Goal: Task Accomplishment & Management: Manage account settings

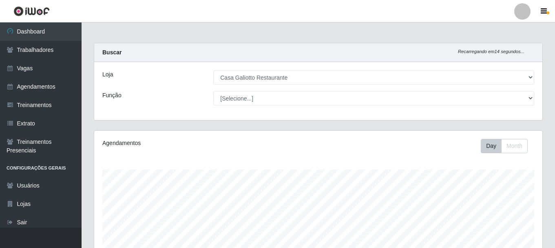
select select "279"
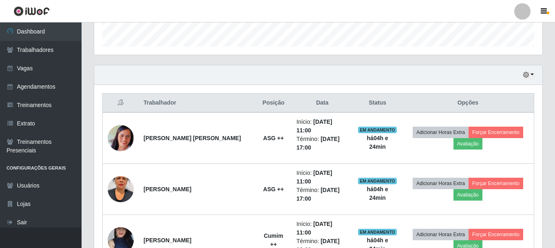
scroll to position [169, 448]
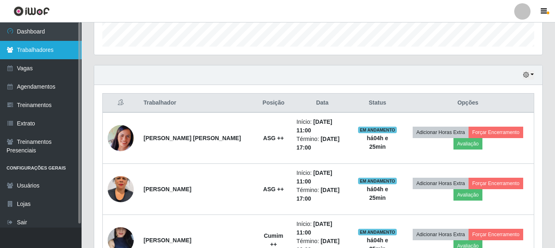
click at [58, 55] on link "Trabalhadores" at bounding box center [41, 50] width 82 height 18
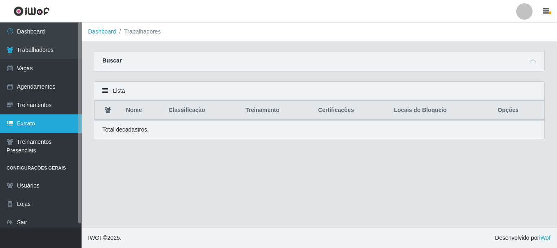
click at [42, 121] on link "Extrato" at bounding box center [41, 123] width 82 height 18
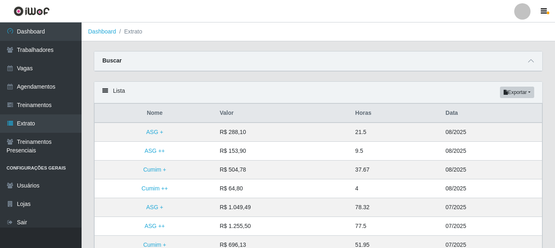
click at [524, 66] on div "Buscar" at bounding box center [318, 61] width 448 height 20
click at [529, 63] on icon at bounding box center [531, 61] width 6 height 6
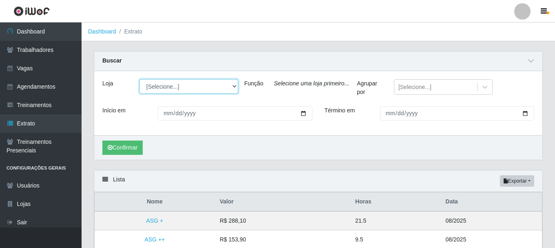
drag, startPoint x: 228, startPoint y: 86, endPoint x: 231, endPoint y: 88, distance: 4.2
click at [229, 87] on select "[Selecione...] [GEOGRAPHIC_DATA]" at bounding box center [188, 86] width 99 height 14
select select "279"
click at [139, 80] on select "[Selecione...] [GEOGRAPHIC_DATA]" at bounding box center [188, 86] width 99 height 14
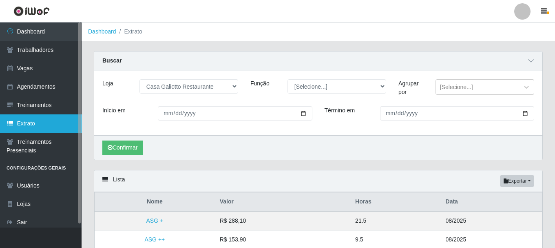
click at [24, 121] on link "Extrato" at bounding box center [41, 123] width 82 height 18
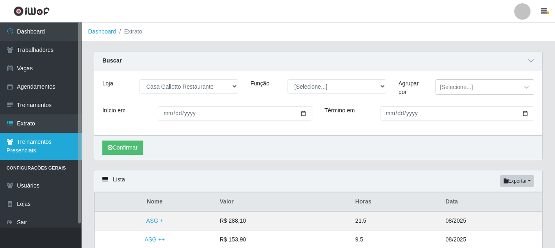
click at [34, 139] on link "Treinamentos Presenciais" at bounding box center [41, 146] width 82 height 27
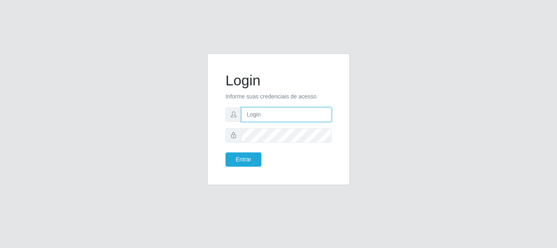
click at [276, 108] on input "text" at bounding box center [286, 114] width 90 height 14
drag, startPoint x: 280, startPoint y: 113, endPoint x: 329, endPoint y: 119, distance: 49.7
click at [329, 119] on input "ian@galiottoAa123456" at bounding box center [286, 114] width 90 height 14
type input "ian@galiotto"
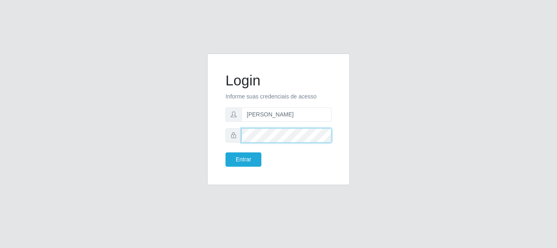
click at [225, 152] on button "Entrar" at bounding box center [243, 159] width 36 height 14
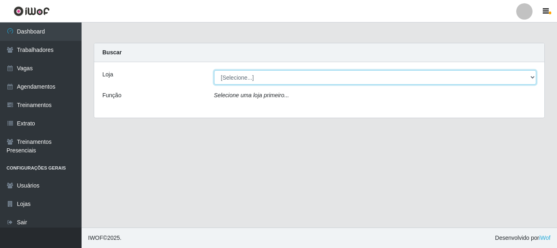
click at [287, 75] on select "[Selecione...] [GEOGRAPHIC_DATA]" at bounding box center [375, 77] width 323 height 14
select select "279"
click at [214, 70] on select "[Selecione...] [GEOGRAPHIC_DATA]" at bounding box center [375, 77] width 323 height 14
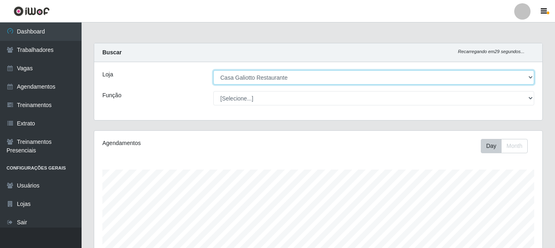
scroll to position [169, 448]
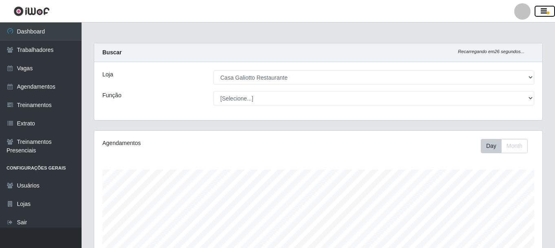
click at [544, 13] on icon "button" at bounding box center [544, 11] width 6 height 7
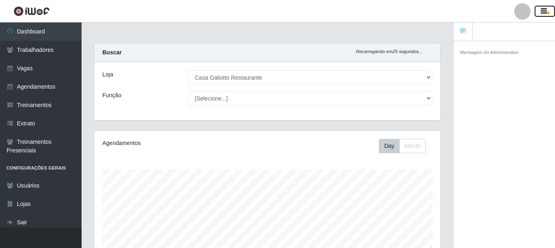
scroll to position [407582, 407405]
click at [544, 13] on icon "button" at bounding box center [544, 11] width 6 height 7
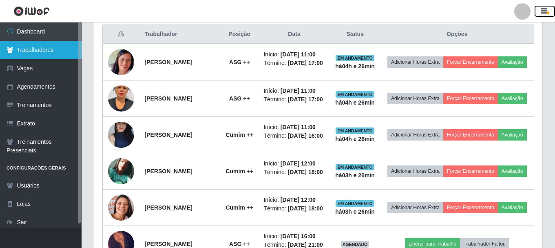
scroll to position [286, 0]
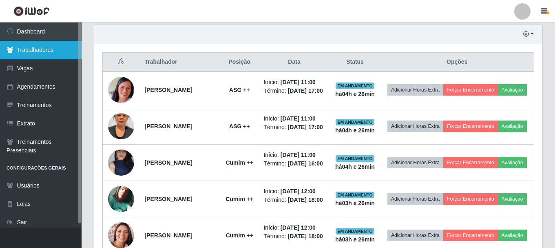
click at [57, 49] on link "Trabalhadores" at bounding box center [41, 50] width 82 height 18
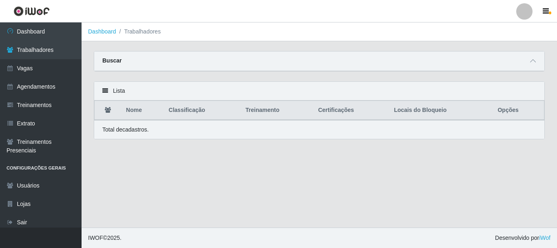
click at [499, 63] on div "Buscar" at bounding box center [319, 61] width 450 height 20
click at [531, 59] on span at bounding box center [533, 60] width 10 height 9
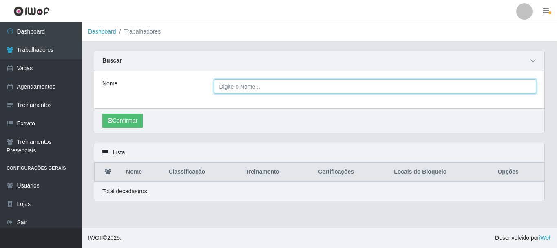
click at [332, 90] on input "Nome" at bounding box center [375, 86] width 323 height 14
type input "JOAO"
click at [102, 113] on button "Confirmar" at bounding box center [122, 120] width 40 height 14
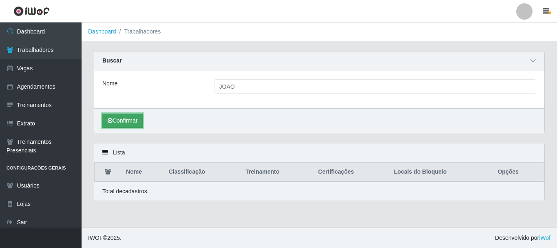
click at [141, 126] on button "Confirmar" at bounding box center [122, 120] width 40 height 14
click at [135, 120] on button "Confirmar" at bounding box center [122, 120] width 40 height 14
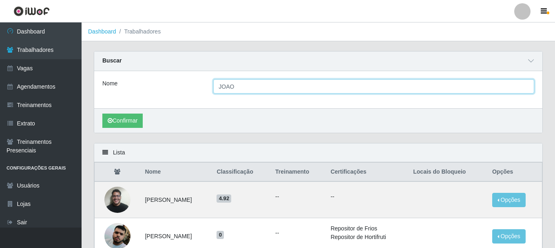
click at [256, 86] on input "JOAO" at bounding box center [373, 86] width 321 height 14
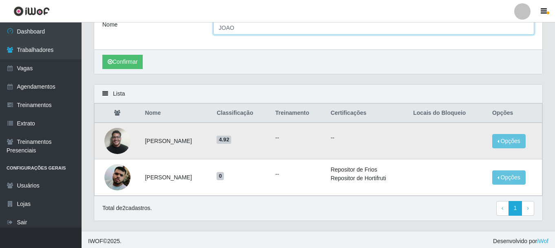
scroll to position [62, 0]
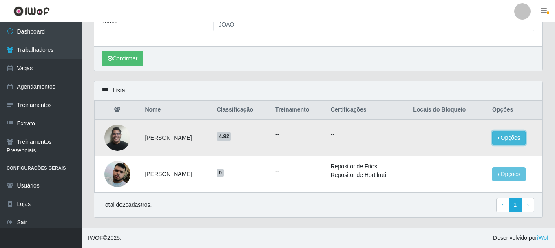
click at [514, 135] on button "Opções" at bounding box center [508, 137] width 33 height 14
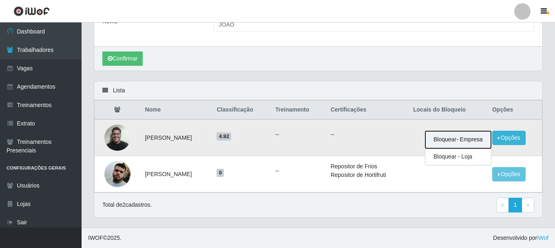
click at [476, 140] on button "Bloquear - Empresa" at bounding box center [458, 139] width 66 height 17
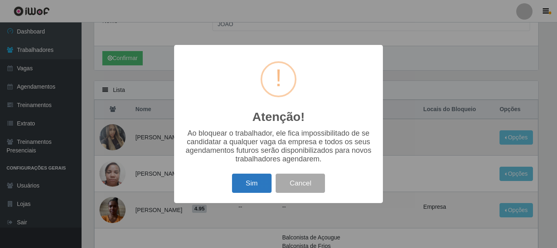
click at [255, 183] on button "Sim" at bounding box center [252, 182] width 40 height 19
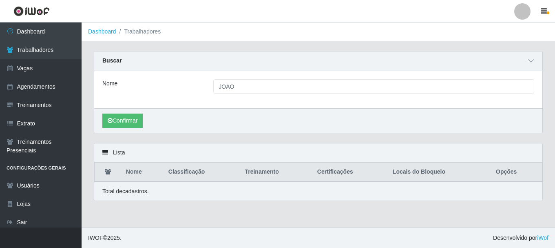
scroll to position [0, 0]
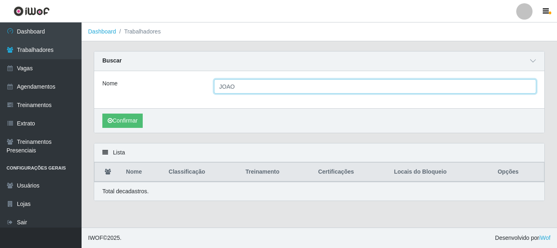
click at [258, 86] on input "JOAO" at bounding box center [375, 86] width 323 height 14
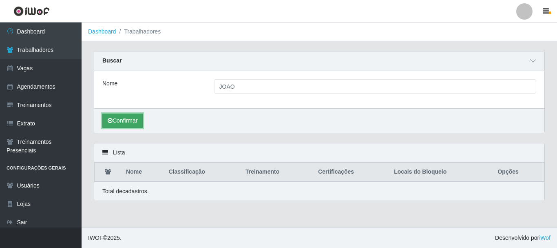
click at [125, 121] on button "Confirmar" at bounding box center [122, 120] width 40 height 14
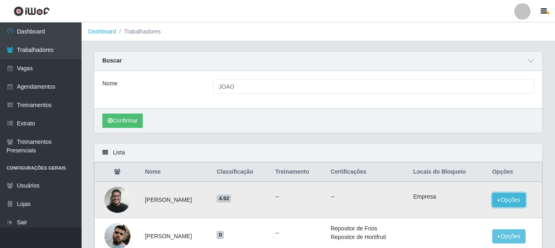
click at [509, 199] on button "Opções" at bounding box center [508, 199] width 33 height 14
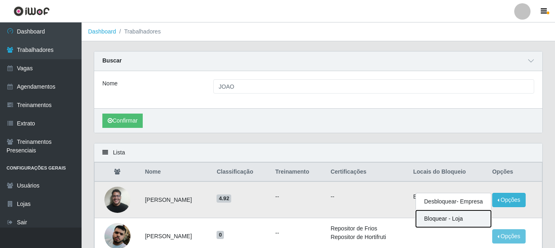
click at [482, 217] on button "Bloquear - Loja" at bounding box center [453, 218] width 75 height 17
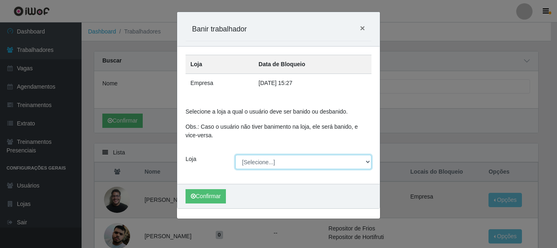
drag, startPoint x: 266, startPoint y: 163, endPoint x: 268, endPoint y: 168, distance: 4.9
click at [266, 163] on select "[Selecione...] [GEOGRAPHIC_DATA]" at bounding box center [303, 162] width 137 height 14
select select "279"
click at [235, 155] on select "[Selecione...] [GEOGRAPHIC_DATA]" at bounding box center [303, 162] width 137 height 14
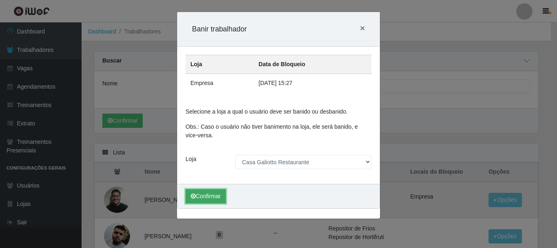
click at [213, 192] on button "Confirmar" at bounding box center [206, 196] width 40 height 14
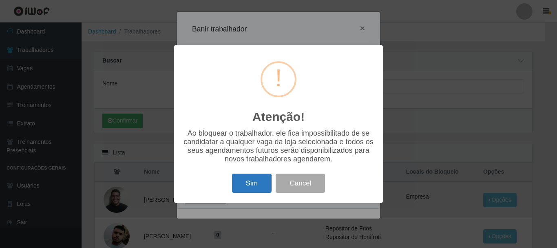
click at [259, 179] on button "Sim" at bounding box center [252, 182] width 40 height 19
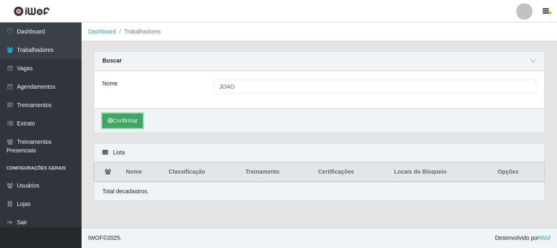
click at [108, 123] on icon "submit" at bounding box center [110, 120] width 5 height 6
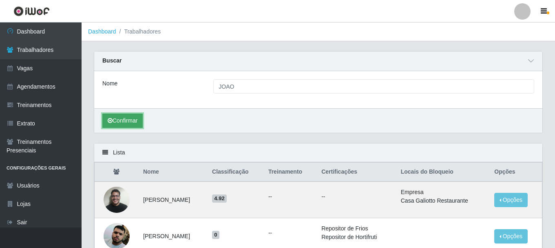
click at [132, 121] on button "Confirmar" at bounding box center [122, 120] width 40 height 14
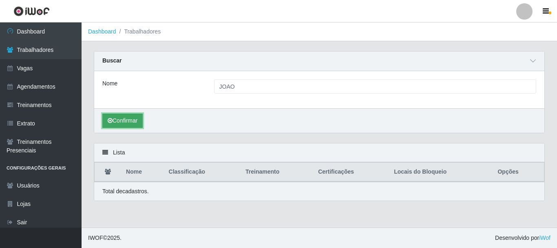
click at [126, 123] on button "Confirmar" at bounding box center [122, 120] width 40 height 14
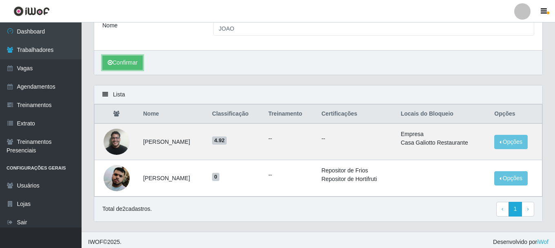
scroll to position [62, 0]
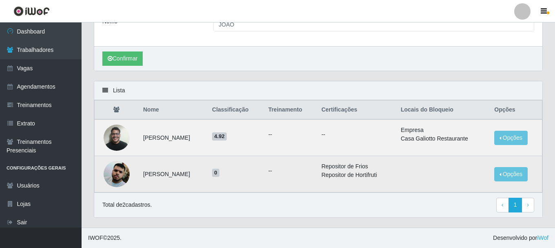
click at [113, 166] on img at bounding box center [117, 173] width 26 height 46
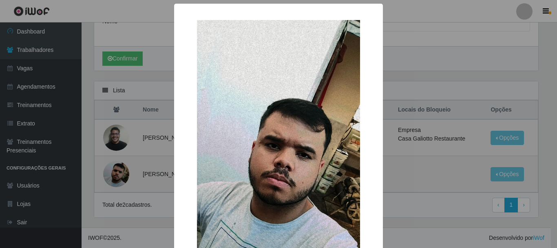
click at [113, 166] on div "× OK Cancel" at bounding box center [278, 124] width 557 height 248
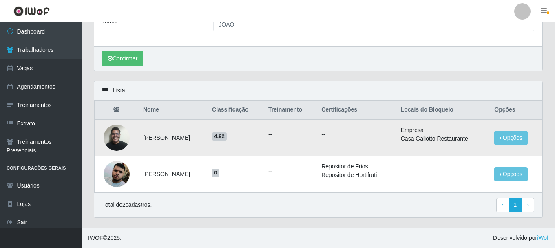
click at [113, 144] on img at bounding box center [117, 137] width 26 height 35
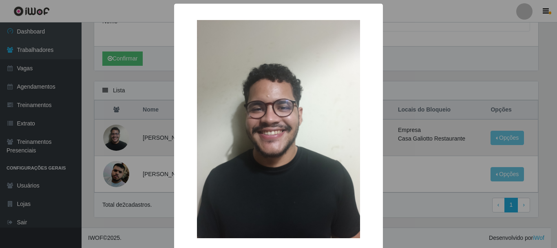
click at [113, 144] on div "× OK Cancel" at bounding box center [278, 124] width 557 height 248
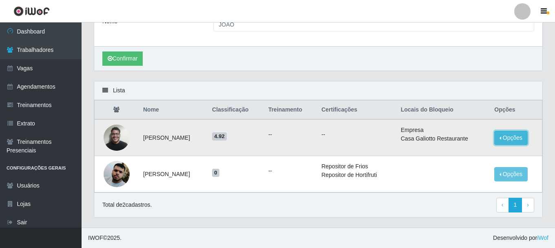
click at [513, 136] on button "Opções" at bounding box center [510, 137] width 33 height 14
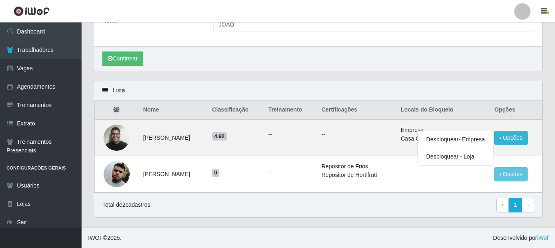
click at [422, 192] on div "Total de 2 cadastros. ‹ Previous 1 › Next" at bounding box center [318, 204] width 448 height 25
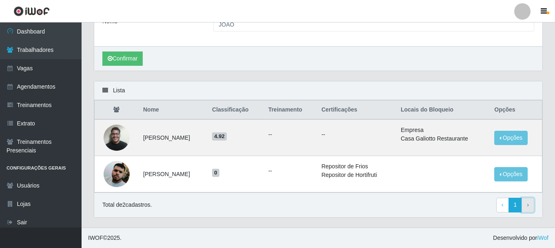
click at [532, 203] on link "› Next" at bounding box center [528, 204] width 13 height 15
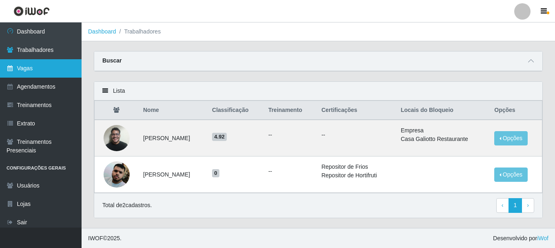
click at [51, 66] on link "Vagas" at bounding box center [41, 68] width 82 height 18
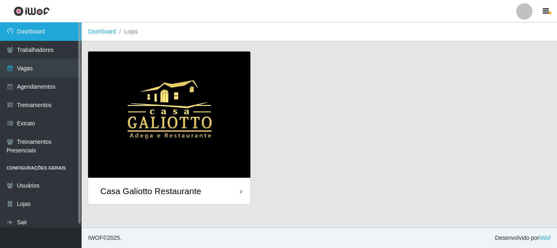
click at [37, 34] on link "Dashboard" at bounding box center [41, 31] width 82 height 18
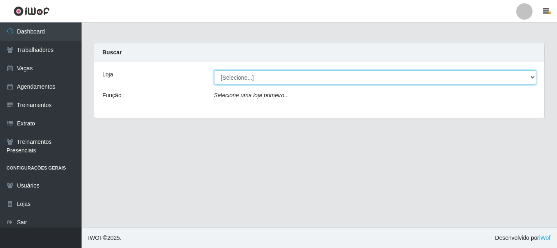
click at [234, 80] on select "[Selecione...] [GEOGRAPHIC_DATA]" at bounding box center [375, 77] width 323 height 14
click at [214, 70] on select "[Selecione...] [GEOGRAPHIC_DATA]" at bounding box center [375, 77] width 323 height 14
click at [246, 79] on select "[Selecione...] [GEOGRAPHIC_DATA]" at bounding box center [375, 77] width 323 height 14
select select "279"
click at [214, 70] on select "[Selecione...] [GEOGRAPHIC_DATA]" at bounding box center [375, 77] width 323 height 14
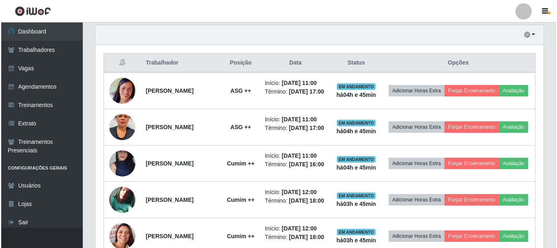
scroll to position [285, 0]
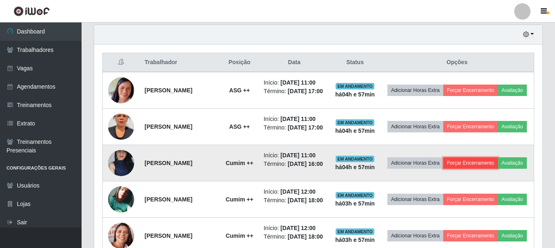
click at [485, 167] on button "Forçar Encerramento" at bounding box center [470, 162] width 55 height 11
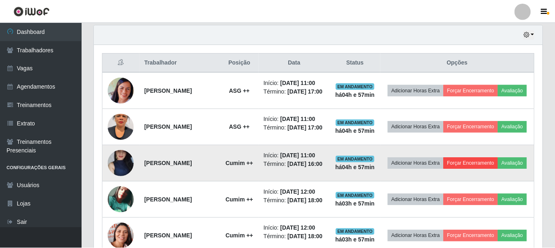
scroll to position [169, 444]
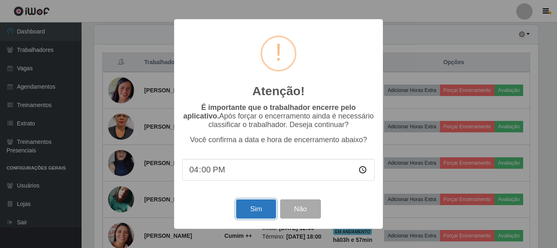
click at [245, 214] on button "Sim" at bounding box center [256, 208] width 40 height 19
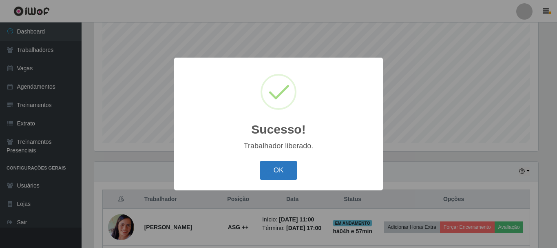
click at [267, 171] on button "OK" at bounding box center [279, 170] width 38 height 19
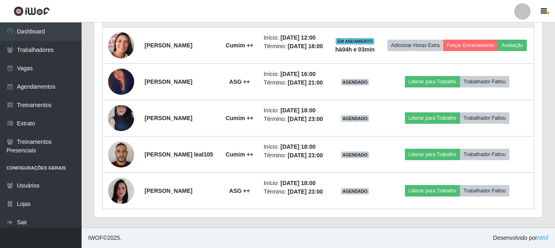
scroll to position [488, 0]
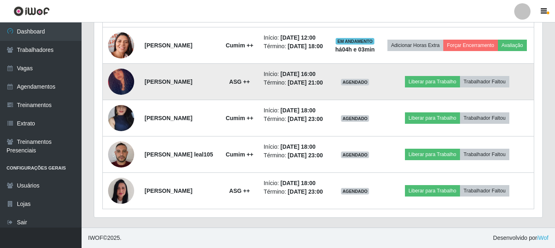
click at [126, 63] on img at bounding box center [121, 81] width 26 height 48
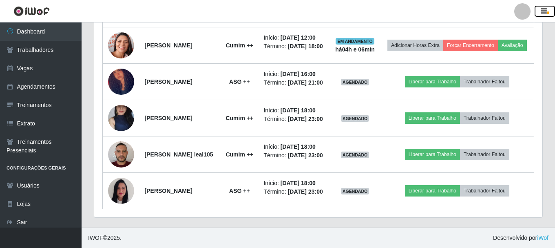
click at [547, 15] on button "button" at bounding box center [545, 11] width 20 height 11
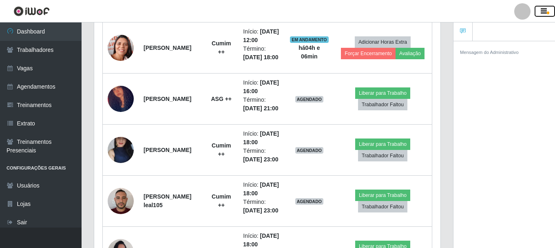
scroll to position [407582, 407405]
click at [547, 15] on button "button" at bounding box center [545, 11] width 20 height 11
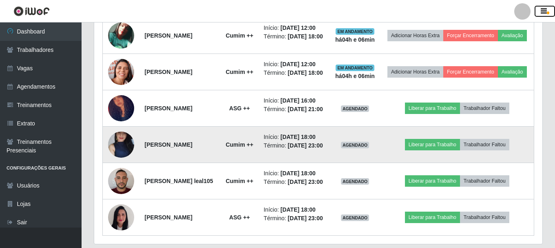
scroll to position [366, 0]
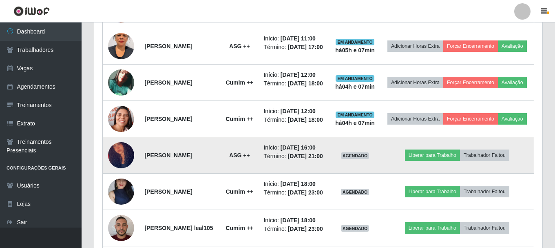
click at [311, 150] on time "[DATE] 16:00" at bounding box center [298, 147] width 35 height 7
click at [329, 173] on td "Início: [DATE] 16:00 Término: [DATE] 21:00" at bounding box center [294, 155] width 71 height 36
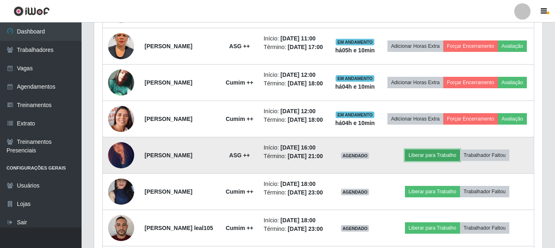
click at [431, 161] on button "Liberar para Trabalho" at bounding box center [432, 154] width 55 height 11
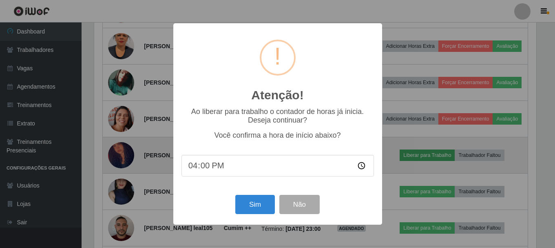
scroll to position [169, 444]
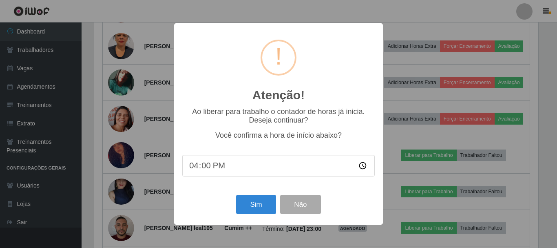
drag, startPoint x: 206, startPoint y: 166, endPoint x: 328, endPoint y: 194, distance: 125.1
click at [211, 169] on input "16:00" at bounding box center [278, 166] width 192 height 22
click at [362, 168] on input "16:00" at bounding box center [278, 166] width 192 height 22
click at [366, 167] on input "16:00" at bounding box center [278, 166] width 192 height 22
type input "16:12"
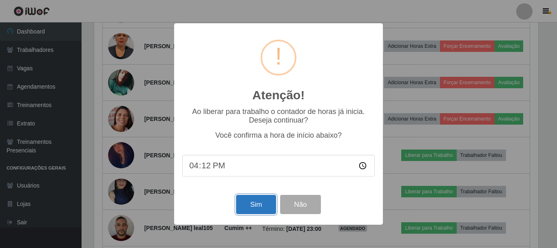
click at [250, 199] on button "Sim" at bounding box center [256, 203] width 40 height 19
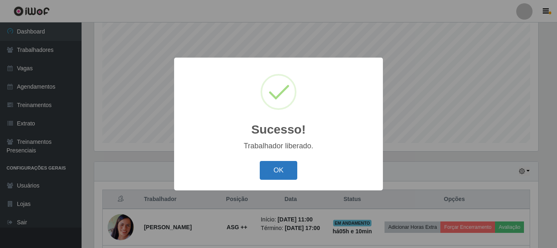
click at [287, 173] on button "OK" at bounding box center [279, 170] width 38 height 19
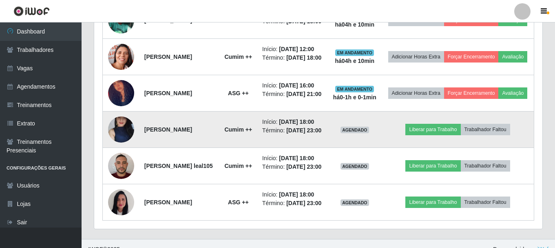
scroll to position [434, 0]
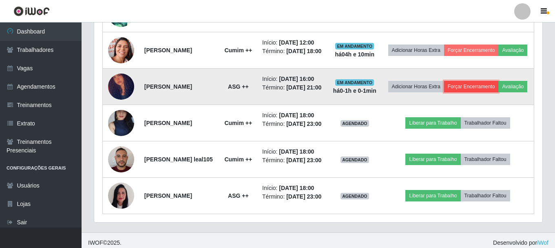
click at [492, 92] on button "Forçar Encerramento" at bounding box center [471, 86] width 55 height 11
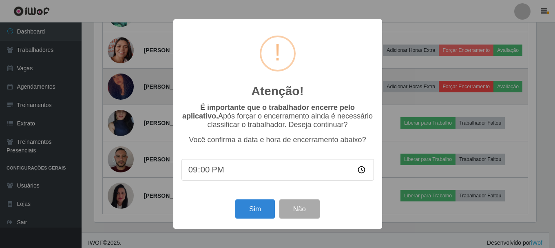
scroll to position [169, 444]
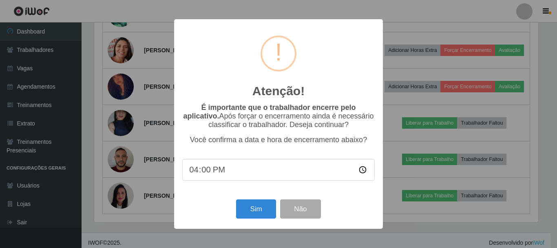
click at [365, 167] on input "16:00" at bounding box center [278, 170] width 192 height 22
type input "16:12"
click at [251, 206] on button "Sim" at bounding box center [256, 208] width 40 height 19
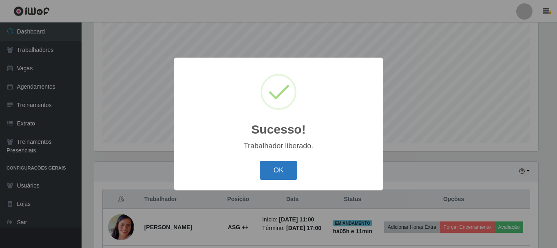
click at [291, 175] on button "OK" at bounding box center [279, 170] width 38 height 19
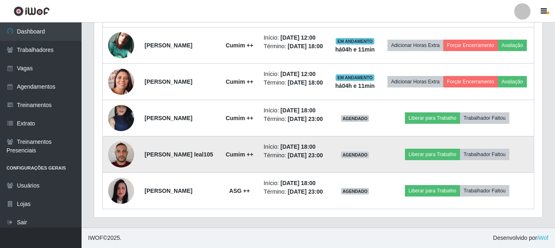
scroll to position [446, 0]
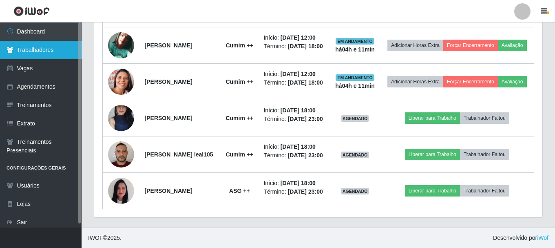
click at [52, 55] on link "Trabalhadores" at bounding box center [41, 50] width 82 height 18
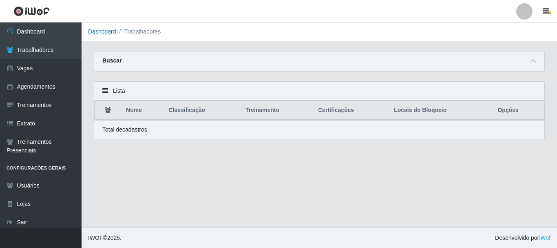
click at [103, 33] on link "Dashboard" at bounding box center [102, 31] width 28 height 7
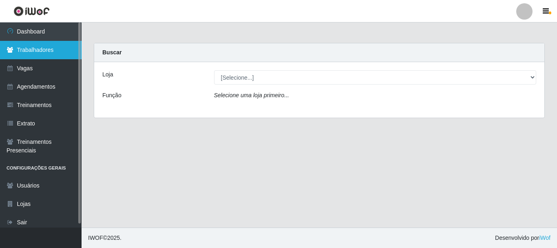
click at [36, 45] on link "Trabalhadores" at bounding box center [41, 50] width 82 height 18
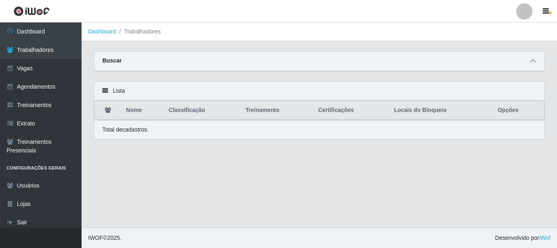
click at [537, 61] on span at bounding box center [533, 60] width 10 height 9
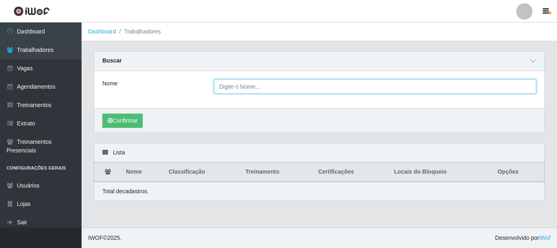
click at [243, 90] on input "Nome" at bounding box center [375, 86] width 323 height 14
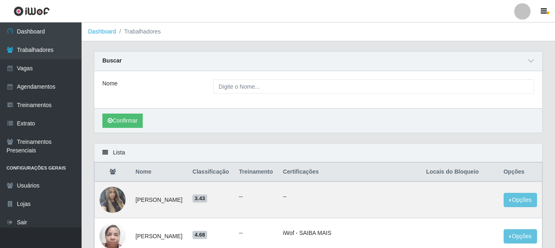
click at [213, 104] on div "Nome" at bounding box center [318, 89] width 448 height 37
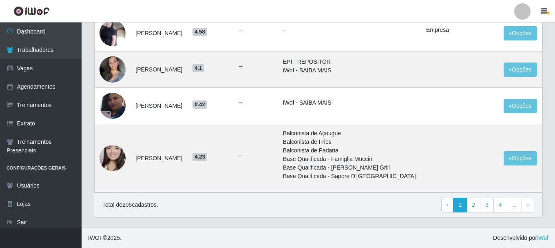
scroll to position [466, 0]
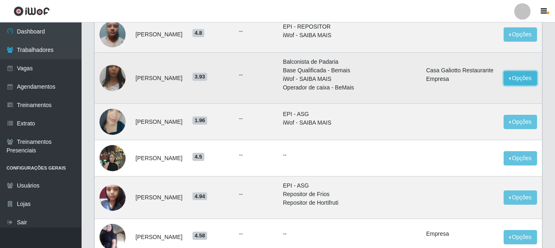
click at [508, 75] on button "Opções" at bounding box center [520, 78] width 33 height 14
click at [273, 76] on ul "--" at bounding box center [256, 75] width 34 height 9
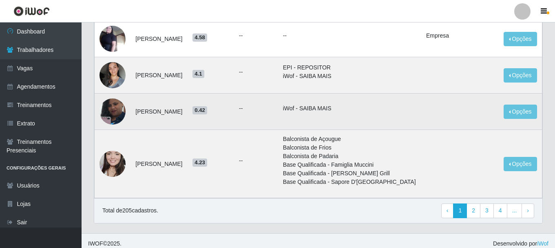
scroll to position [670, 0]
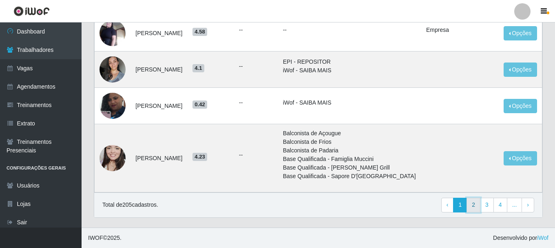
click at [476, 203] on link "2" at bounding box center [473, 204] width 14 height 15
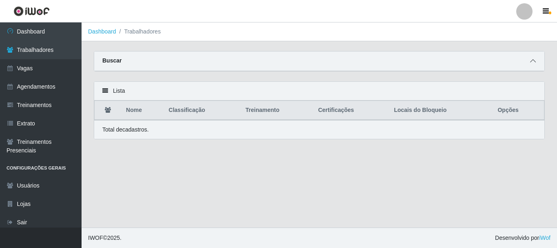
click at [532, 63] on icon at bounding box center [533, 61] width 6 height 6
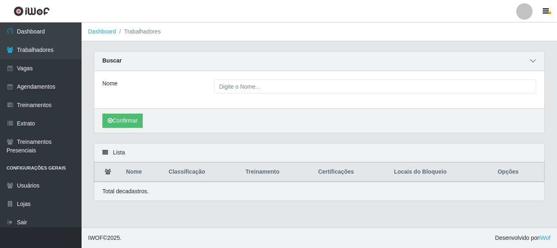
click at [535, 59] on icon at bounding box center [533, 61] width 6 height 6
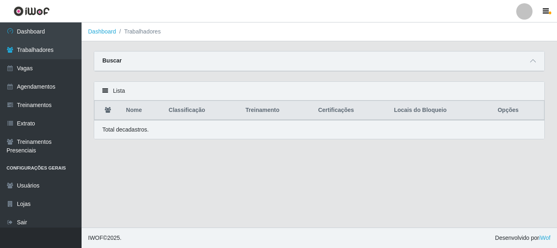
click at [124, 106] on th "Nome" at bounding box center [142, 110] width 42 height 19
drag, startPoint x: 142, startPoint y: 114, endPoint x: 204, endPoint y: 145, distance: 68.9
click at [142, 115] on th "Nome" at bounding box center [142, 110] width 42 height 19
click at [43, 66] on link "Vagas" at bounding box center [41, 68] width 82 height 18
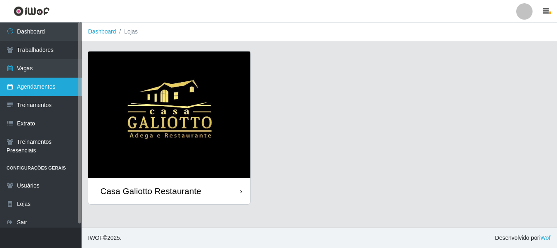
click at [46, 88] on link "Agendamentos" at bounding box center [41, 86] width 82 height 18
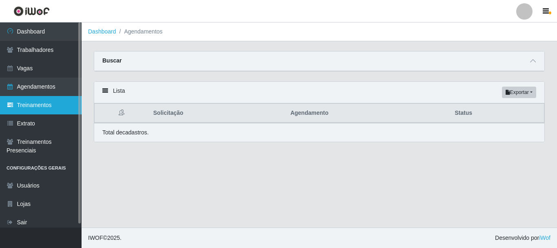
click at [45, 106] on link "Treinamentos" at bounding box center [41, 105] width 82 height 18
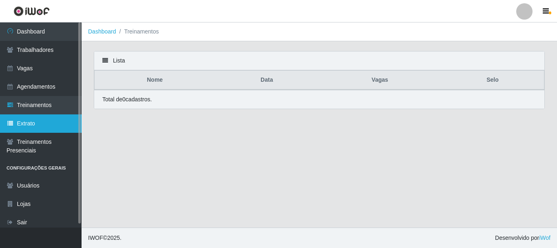
click at [30, 121] on link "Extrato" at bounding box center [41, 123] width 82 height 18
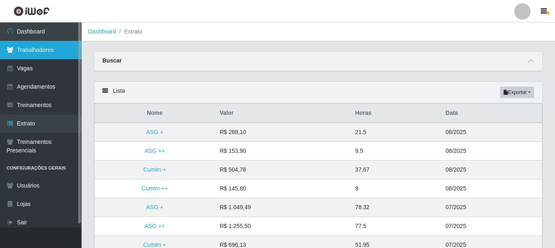
click at [37, 53] on link "Trabalhadores" at bounding box center [41, 50] width 82 height 18
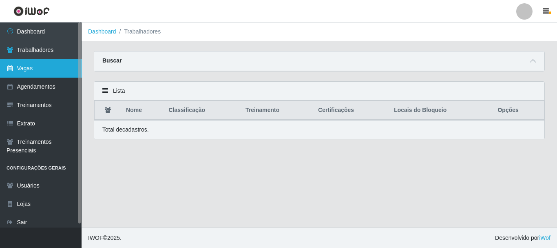
click at [29, 72] on link "Vagas" at bounding box center [41, 68] width 82 height 18
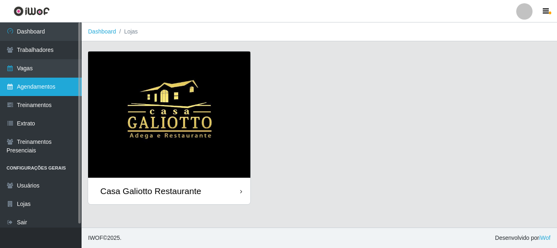
click at [44, 83] on link "Agendamentos" at bounding box center [41, 86] width 82 height 18
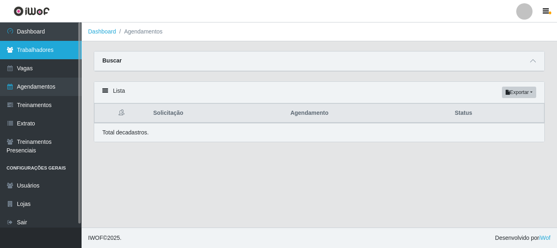
click at [38, 49] on link "Trabalhadores" at bounding box center [41, 50] width 82 height 18
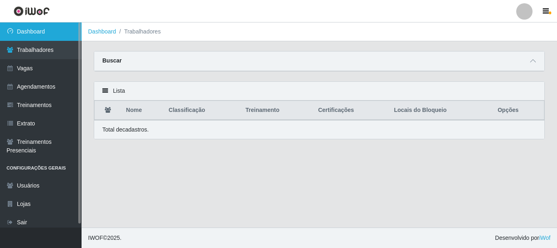
click at [38, 28] on link "Dashboard" at bounding box center [41, 31] width 82 height 18
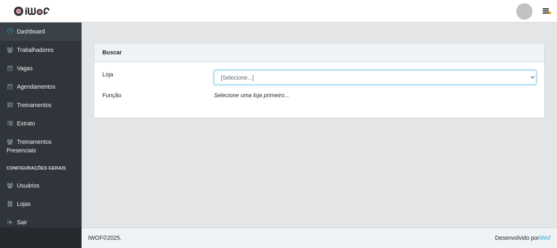
click at [246, 74] on select "[Selecione...] [GEOGRAPHIC_DATA]" at bounding box center [375, 77] width 323 height 14
click at [223, 79] on select "[Selecione...] [GEOGRAPHIC_DATA]" at bounding box center [375, 77] width 323 height 14
select select "279"
click at [214, 70] on select "[Selecione...] [GEOGRAPHIC_DATA]" at bounding box center [375, 77] width 323 height 14
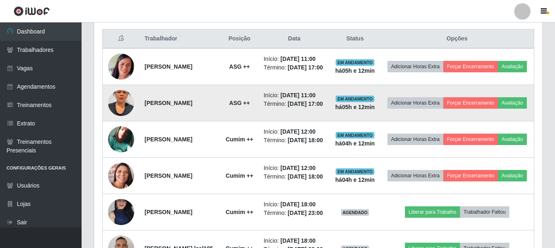
scroll to position [323, 0]
